Goal: Information Seeking & Learning: Learn about a topic

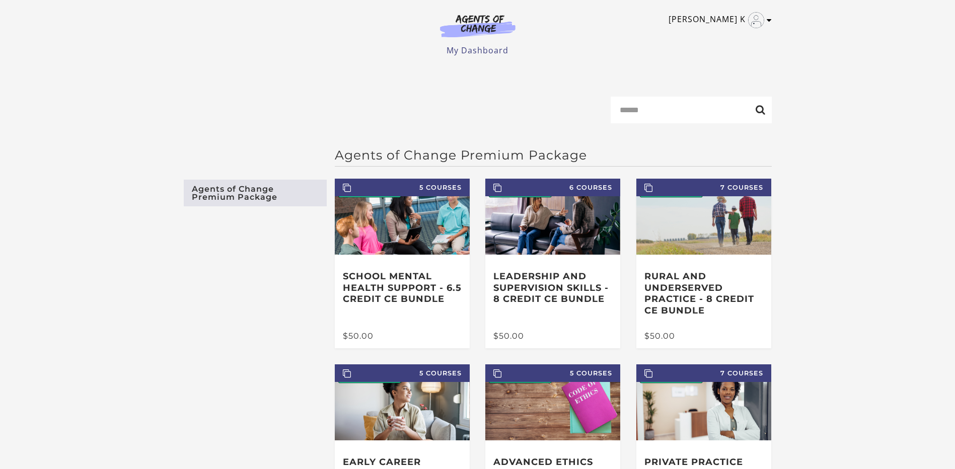
click at [734, 22] on link "Maura K" at bounding box center [717, 20] width 98 height 16
click at [724, 36] on link "My Account" at bounding box center [729, 36] width 89 height 17
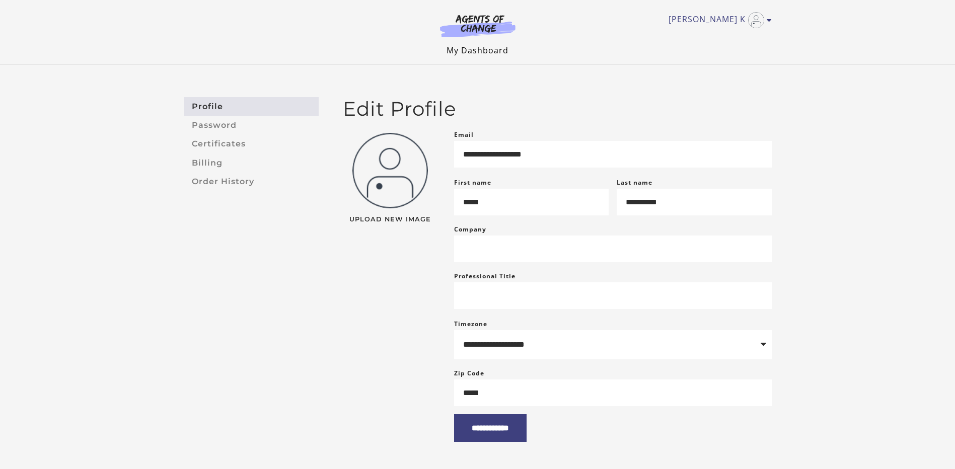
click at [475, 51] on link "My Dashboard" at bounding box center [477, 50] width 62 height 11
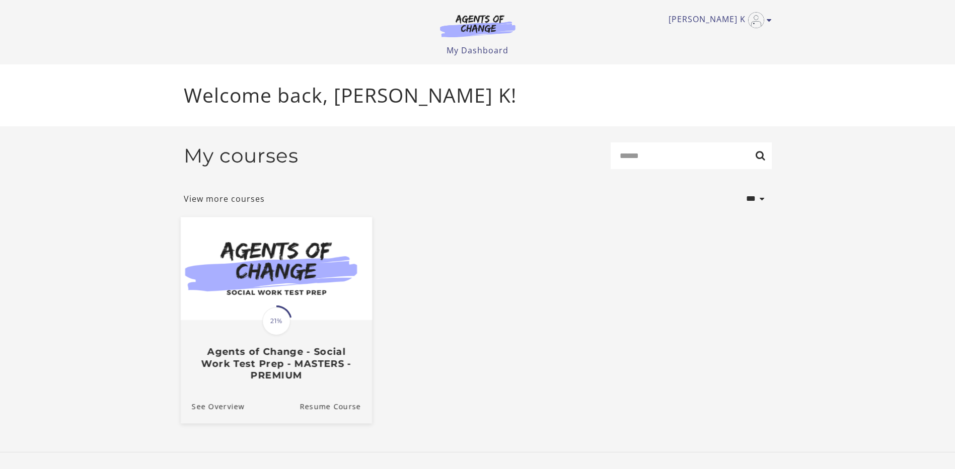
click at [285, 297] on img at bounding box center [275, 268] width 191 height 103
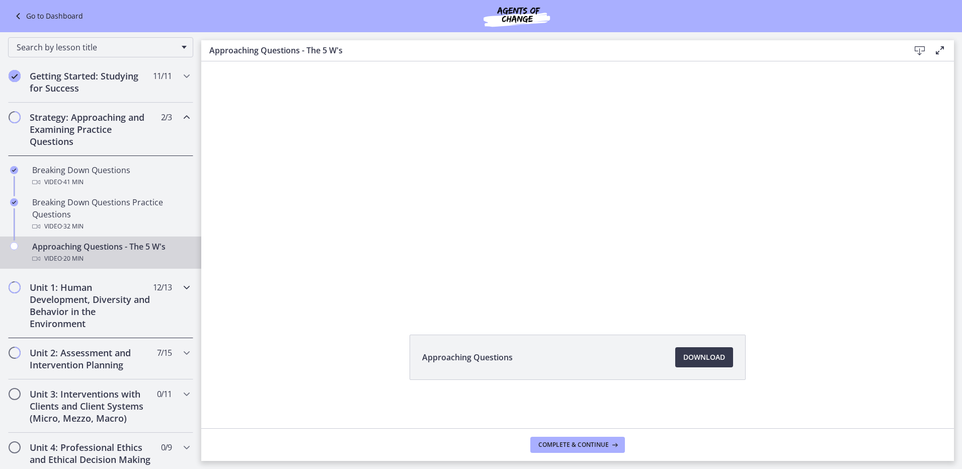
scroll to position [151, 0]
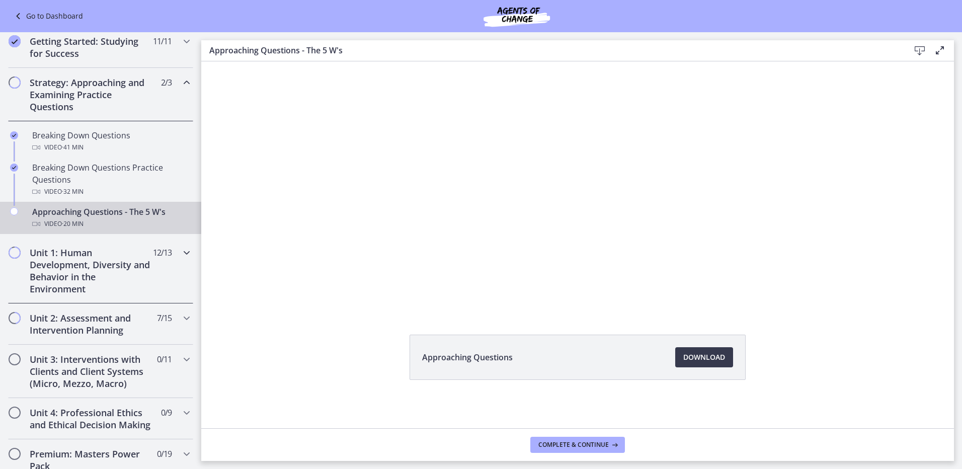
click at [185, 252] on div "Unit 1: Human Development, Diversity and Behavior in the Environment 12 / 13 Co…" at bounding box center [100, 270] width 185 height 65
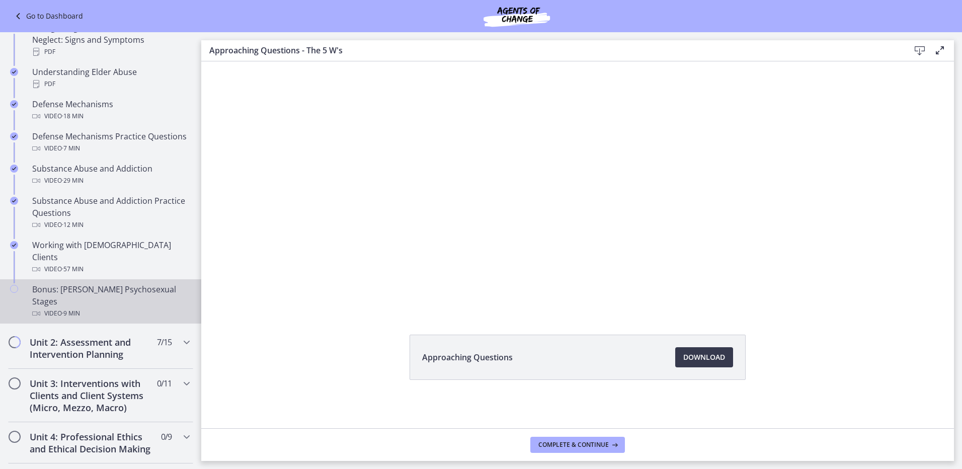
scroll to position [554, 0]
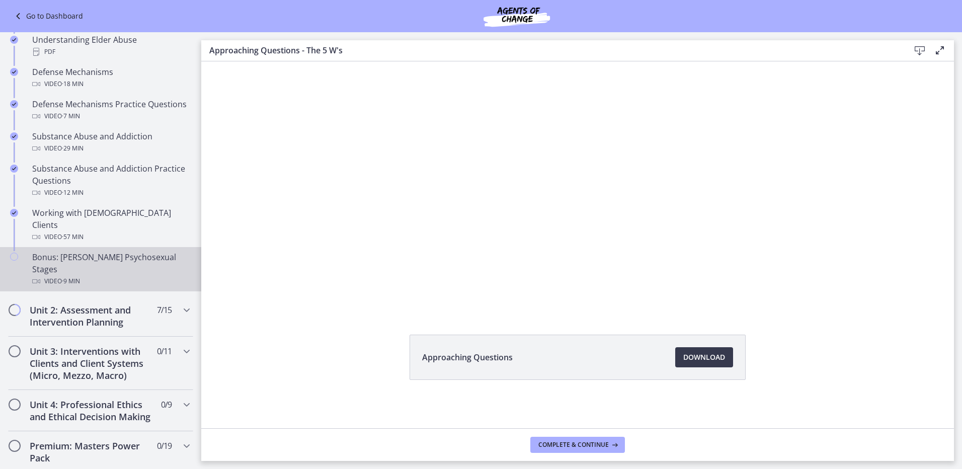
click at [16, 253] on icon "Chapters" at bounding box center [14, 257] width 8 height 8
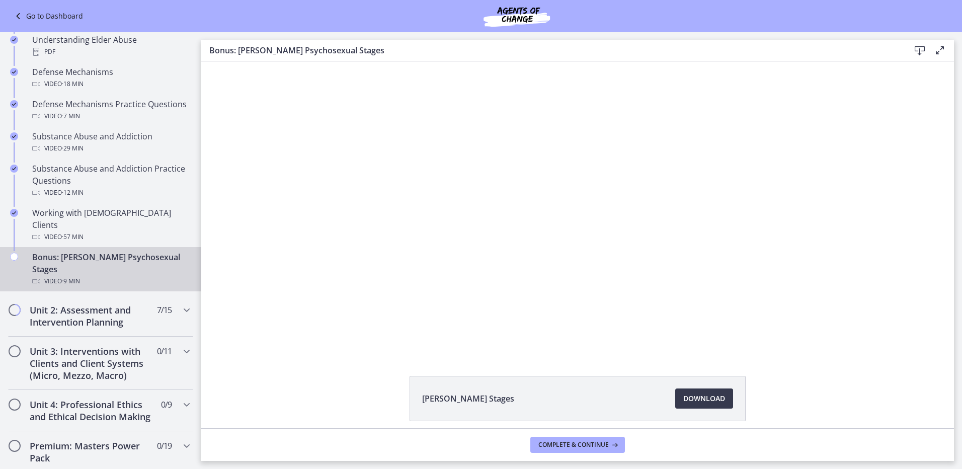
click at [16, 253] on icon "Chapters" at bounding box center [14, 257] width 8 height 8
click at [15, 253] on icon "Chapters" at bounding box center [14, 257] width 8 height 8
click at [596, 443] on span "Complete & continue" at bounding box center [573, 445] width 70 height 8
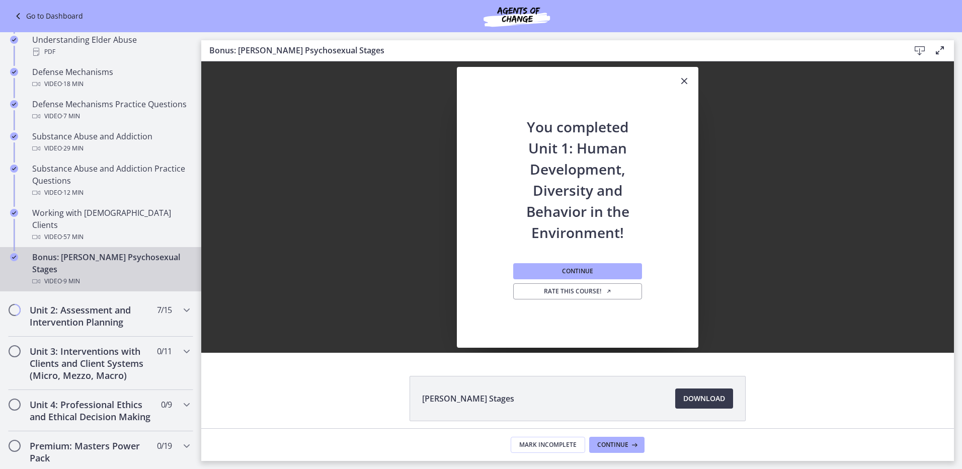
click at [679, 78] on icon "Close" at bounding box center [684, 81] width 12 height 12
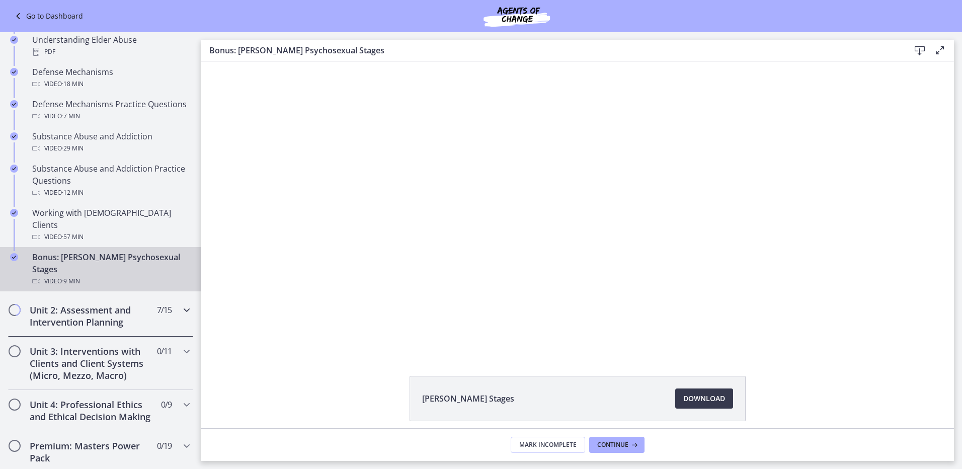
click at [181, 304] on icon "Chapters" at bounding box center [187, 310] width 12 height 12
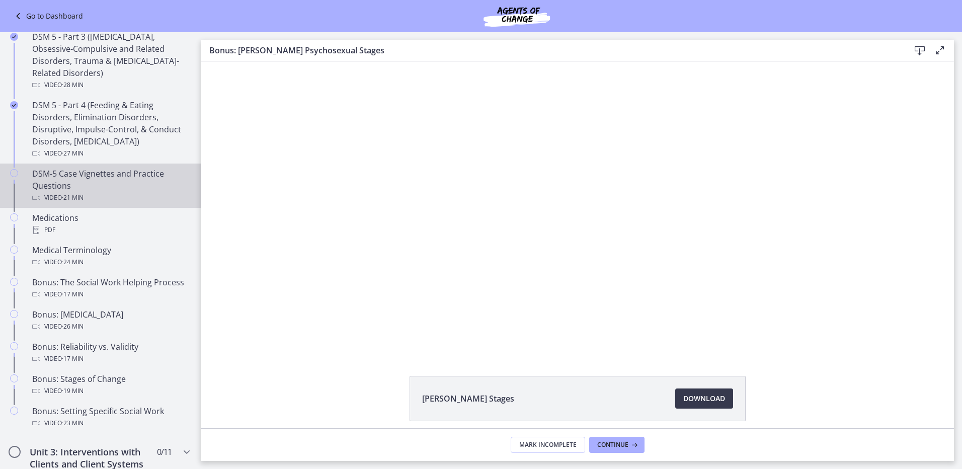
click at [114, 176] on div "DSM-5 Case Vignettes and Practice Questions Video · 21 min" at bounding box center [110, 186] width 157 height 36
click at [579, 437] on button "Complete & continue" at bounding box center [577, 445] width 95 height 16
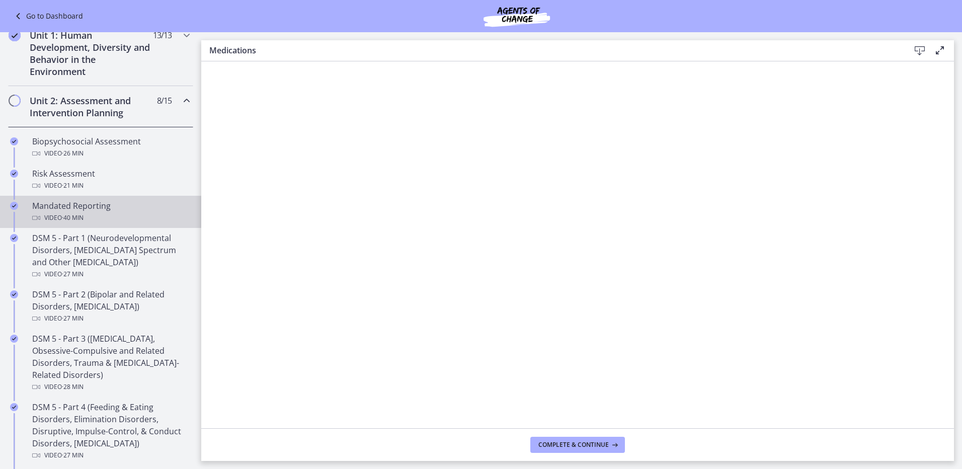
scroll to position [101, 0]
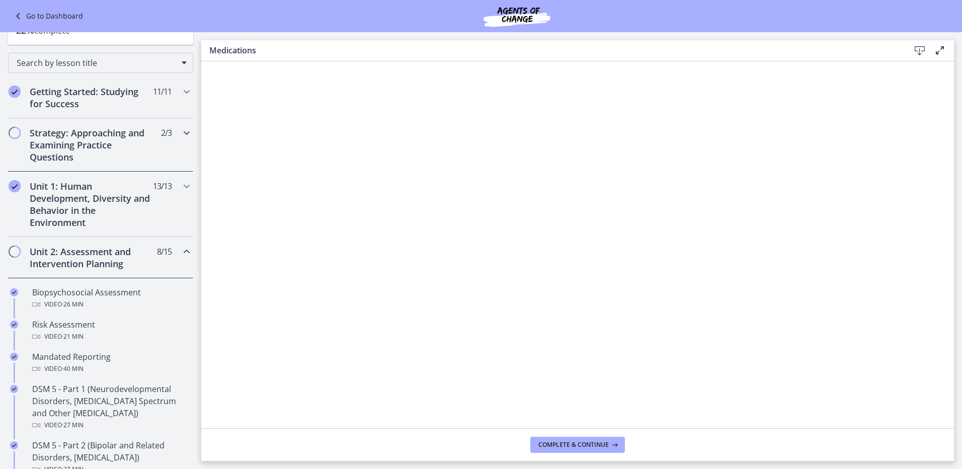
click at [177, 149] on div "Strategy: Approaching and Examining Practice Questions 2 / 3 Completed" at bounding box center [100, 144] width 185 height 53
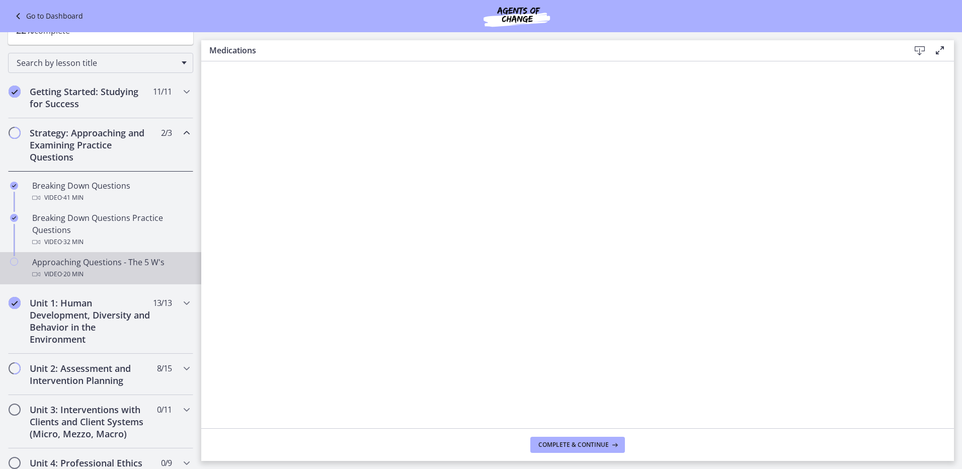
click at [101, 262] on div "Approaching Questions - The 5 W's Video · 20 min" at bounding box center [110, 268] width 157 height 24
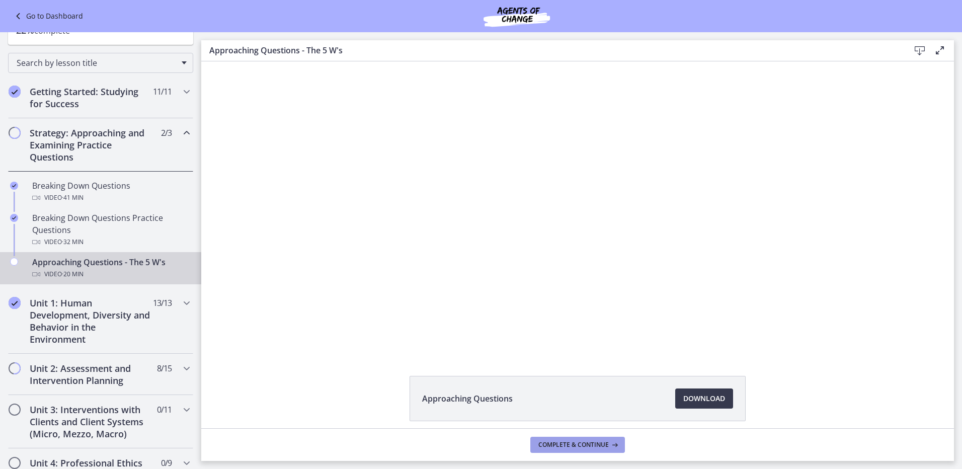
click at [607, 445] on span "Complete & continue" at bounding box center [573, 445] width 70 height 8
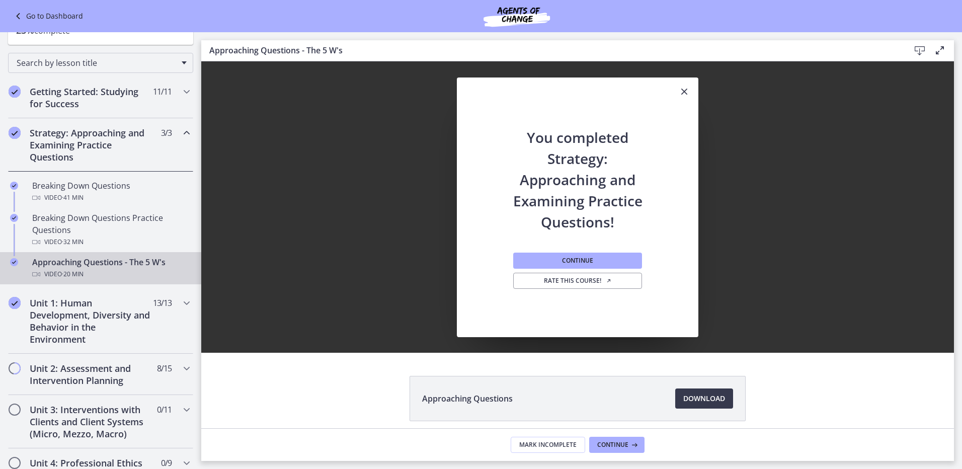
click at [681, 91] on icon "Close" at bounding box center [684, 92] width 12 height 12
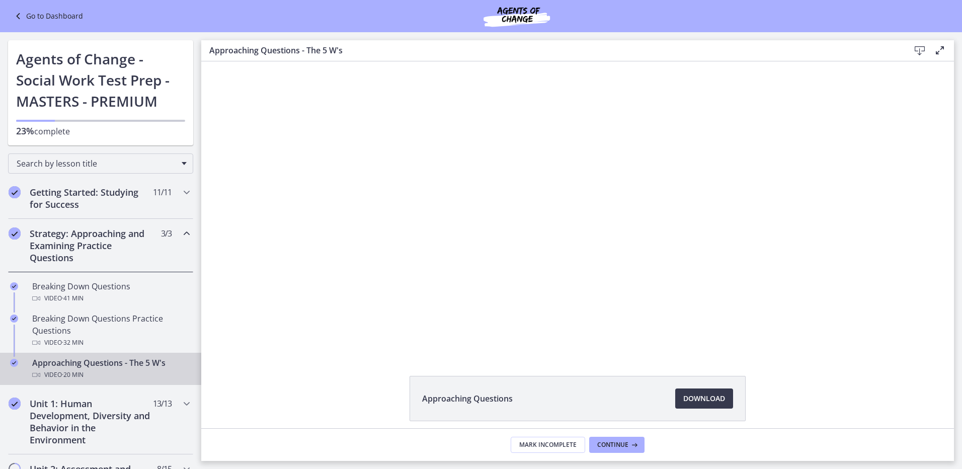
click at [77, 22] on link "Go to Dashboard" at bounding box center [47, 16] width 71 height 12
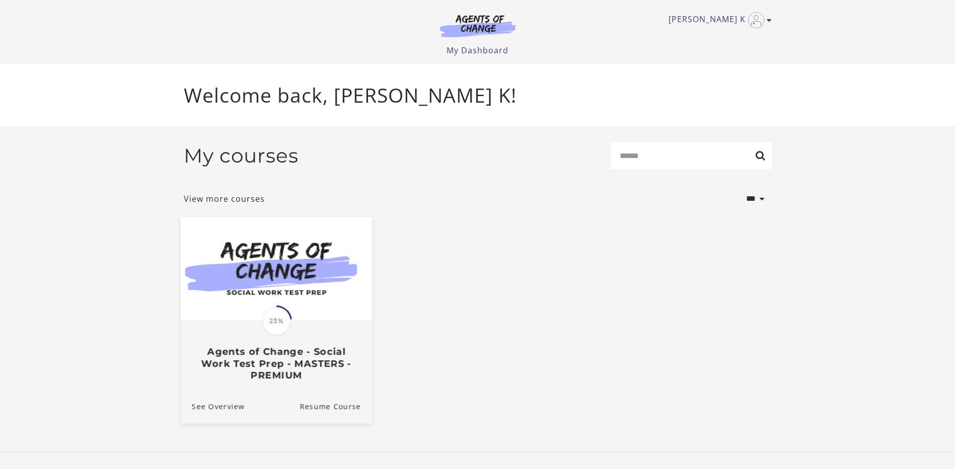
click at [326, 351] on h3 "Agents of Change - Social Work Test Prep - MASTERS - PREMIUM" at bounding box center [275, 363] width 169 height 35
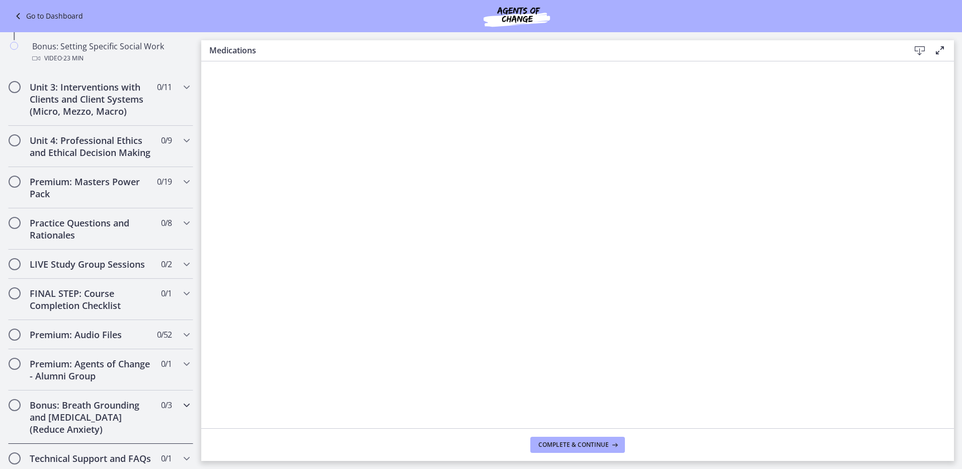
scroll to position [899, 0]
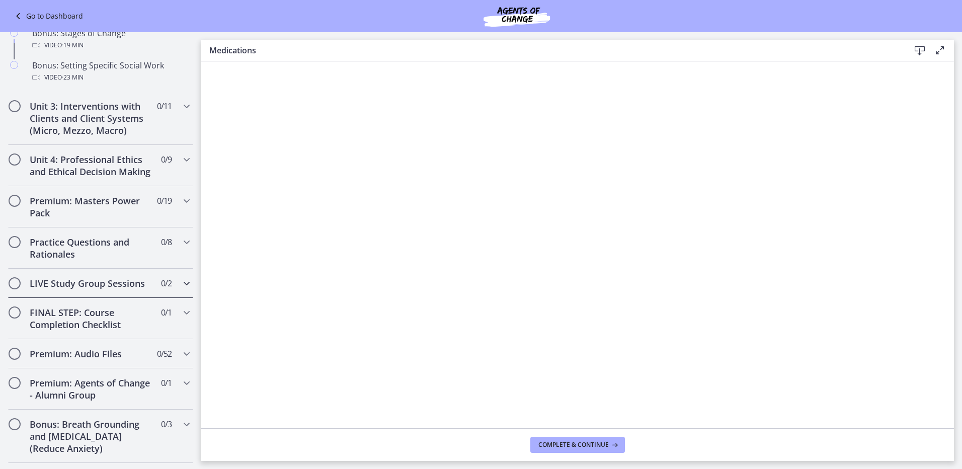
click at [169, 288] on div "LIVE Study Group Sessions 0 / 2 Completed" at bounding box center [100, 283] width 185 height 29
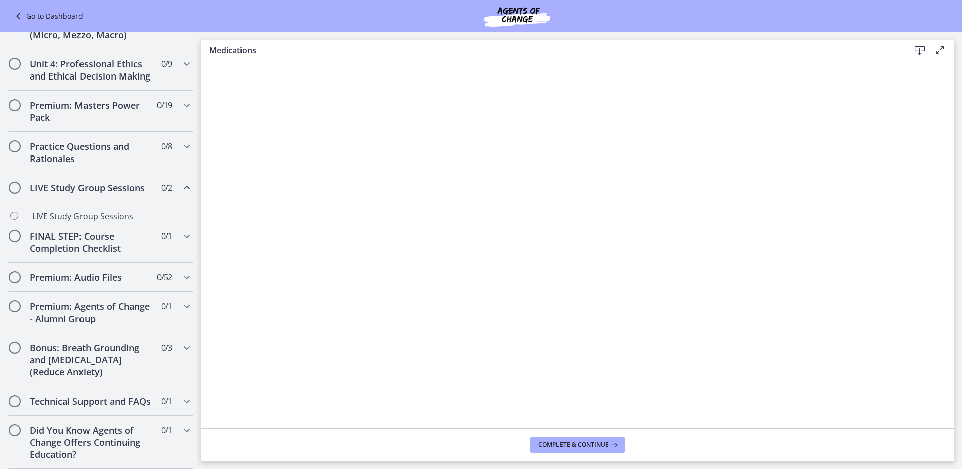
scroll to position [407, 0]
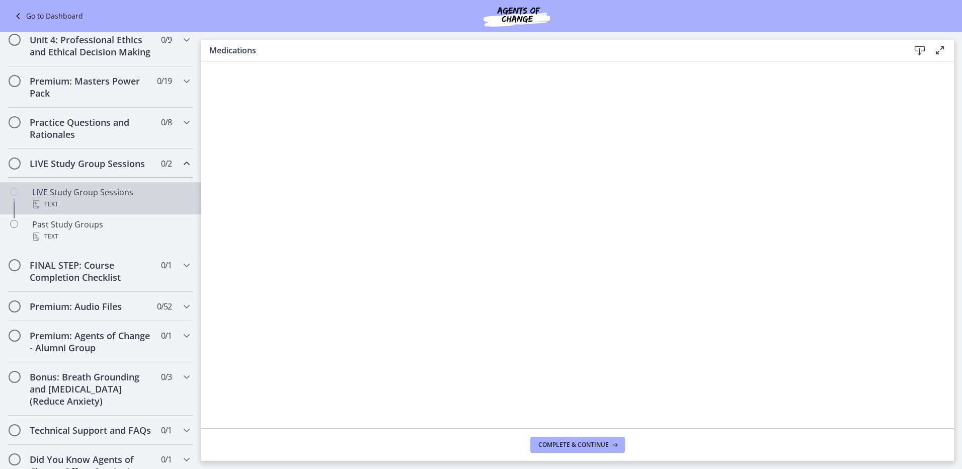
click at [74, 210] on div "Text" at bounding box center [110, 204] width 157 height 12
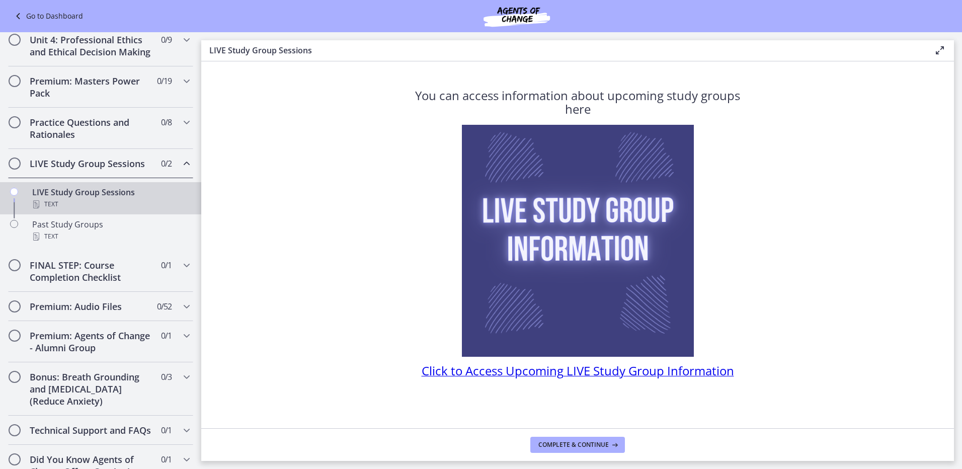
click at [563, 375] on span "Click to Access Upcoming LIVE Study Group Information" at bounding box center [578, 370] width 313 height 17
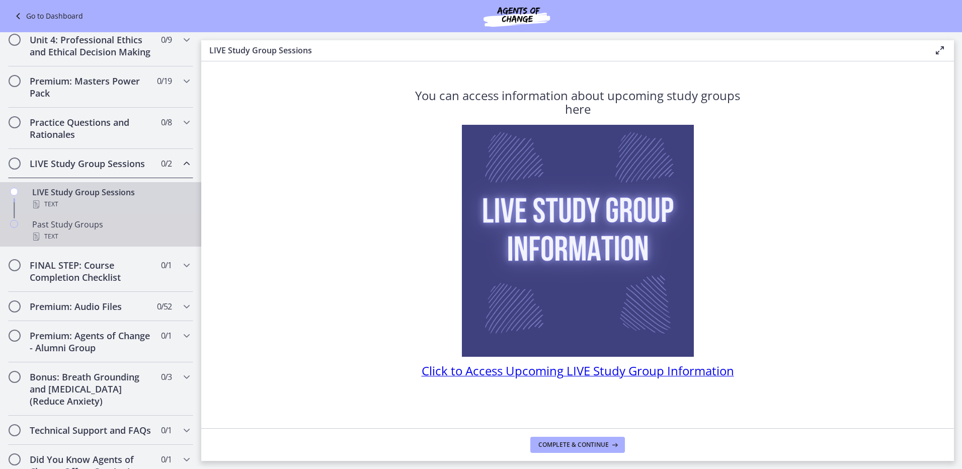
click at [100, 243] on div "Text" at bounding box center [110, 236] width 157 height 12
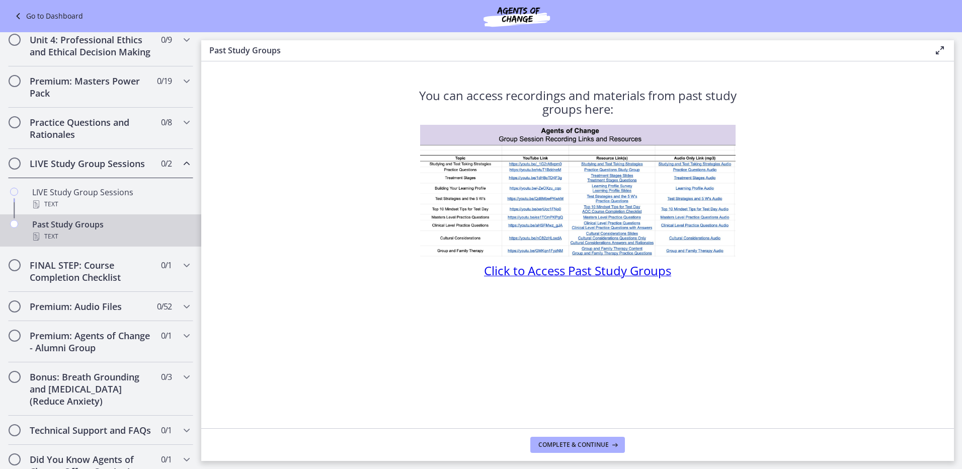
click at [582, 270] on span "Click to Access Past Study Groups" at bounding box center [577, 270] width 187 height 17
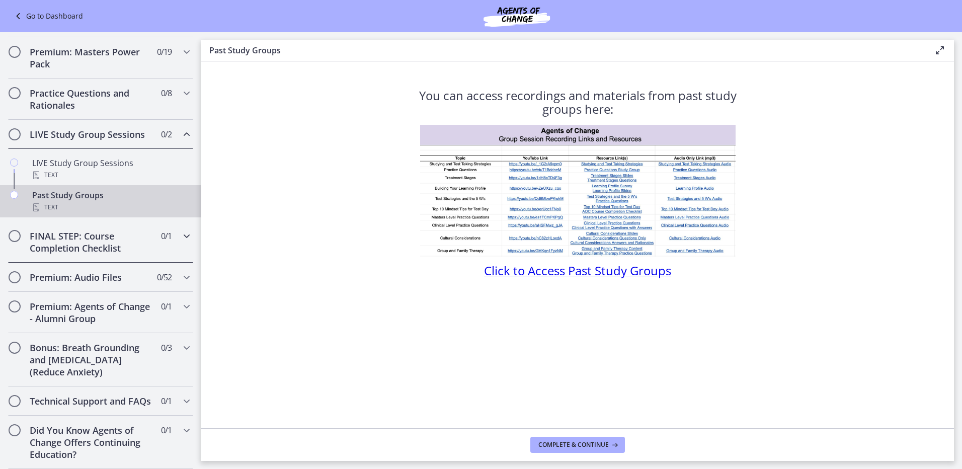
click at [181, 230] on icon "Chapters" at bounding box center [187, 236] width 12 height 12
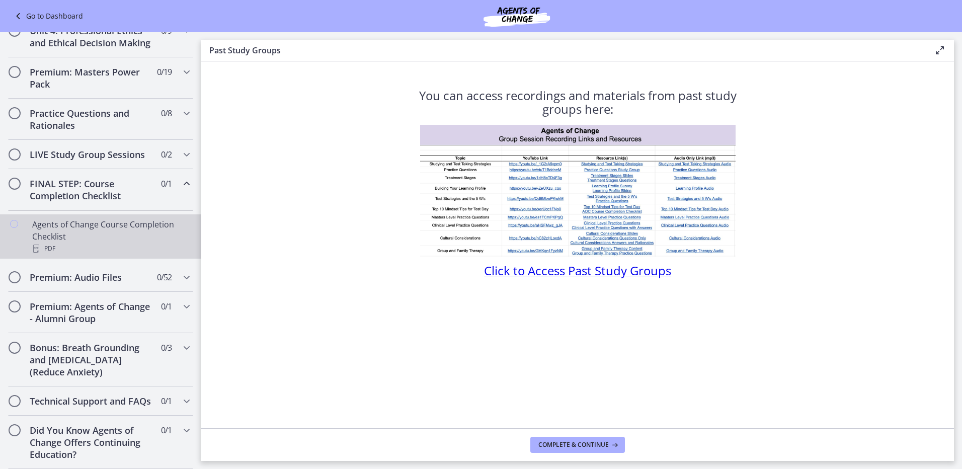
click at [116, 243] on div "PDF" at bounding box center [110, 249] width 157 height 12
